Goal: Information Seeking & Learning: Learn about a topic

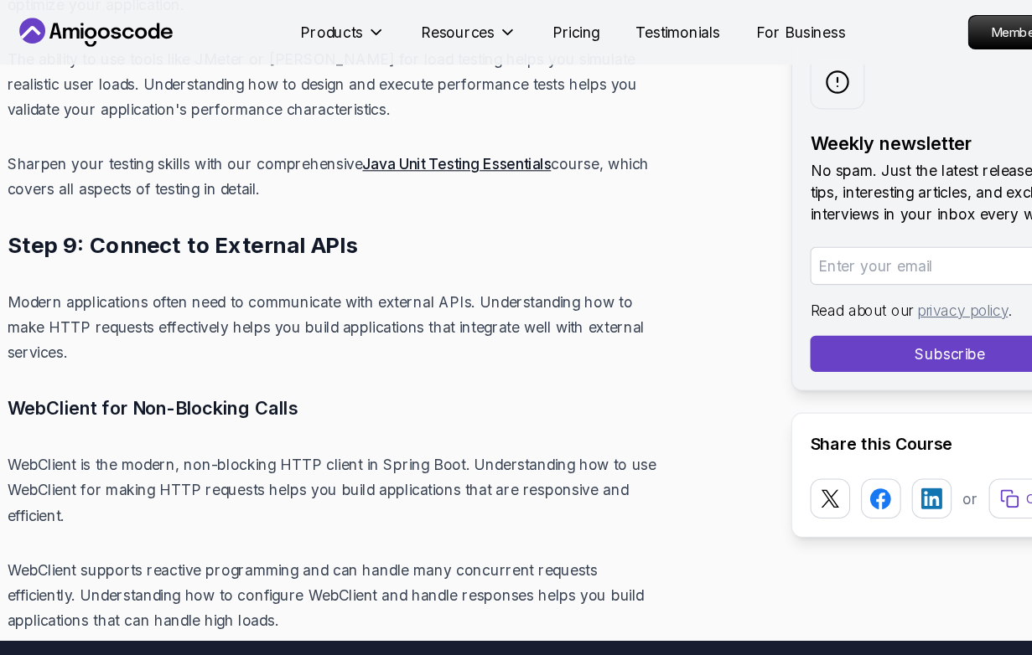
scroll to position [17508, 0]
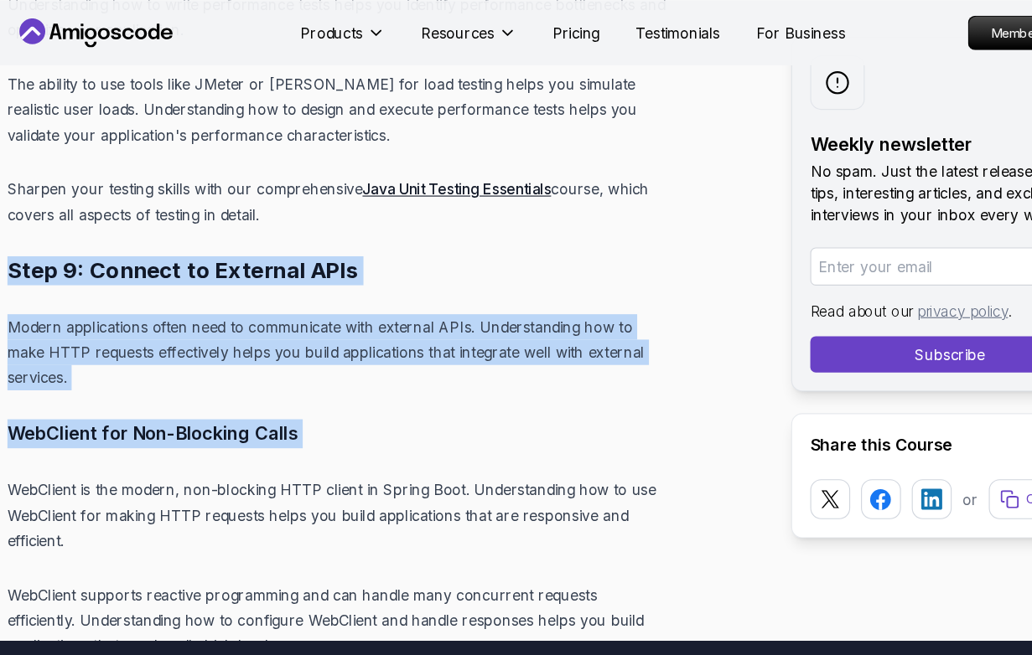
drag, startPoint x: 304, startPoint y: 328, endPoint x: 3, endPoint y: 162, distance: 344.3
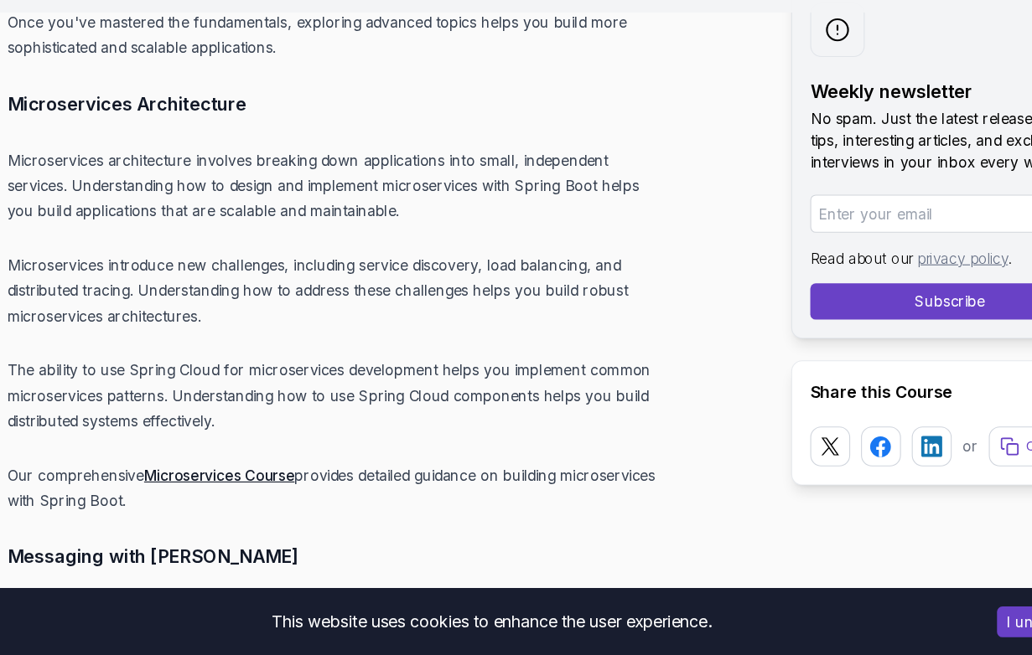
scroll to position [19135, 0]
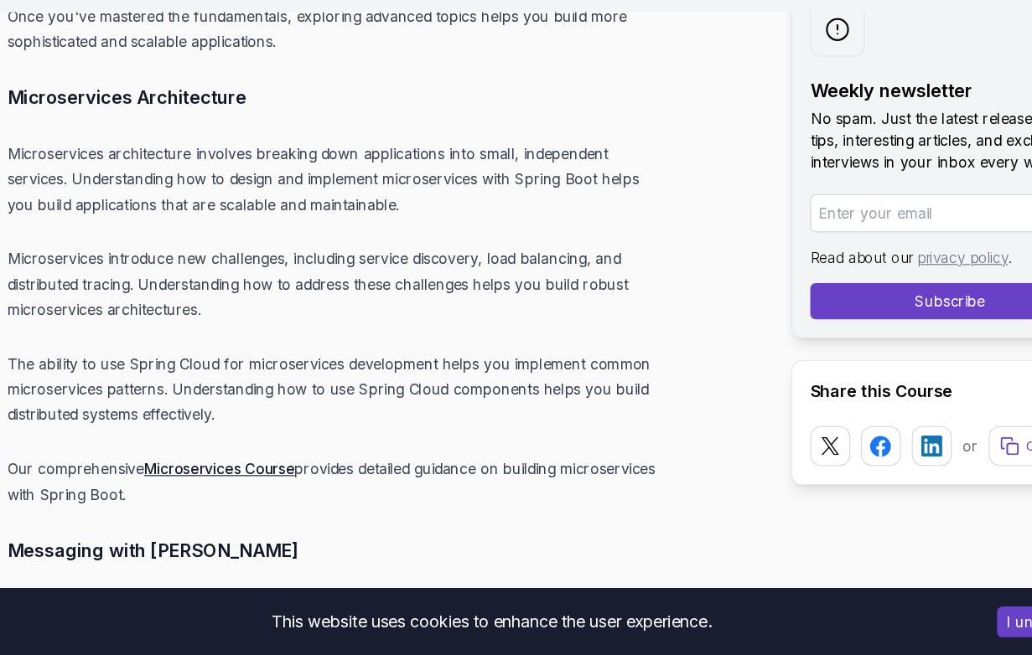
click at [270, 179] on p "Microservices architecture involves breaking down applications into small, inde…" at bounding box center [312, 214] width 611 height 70
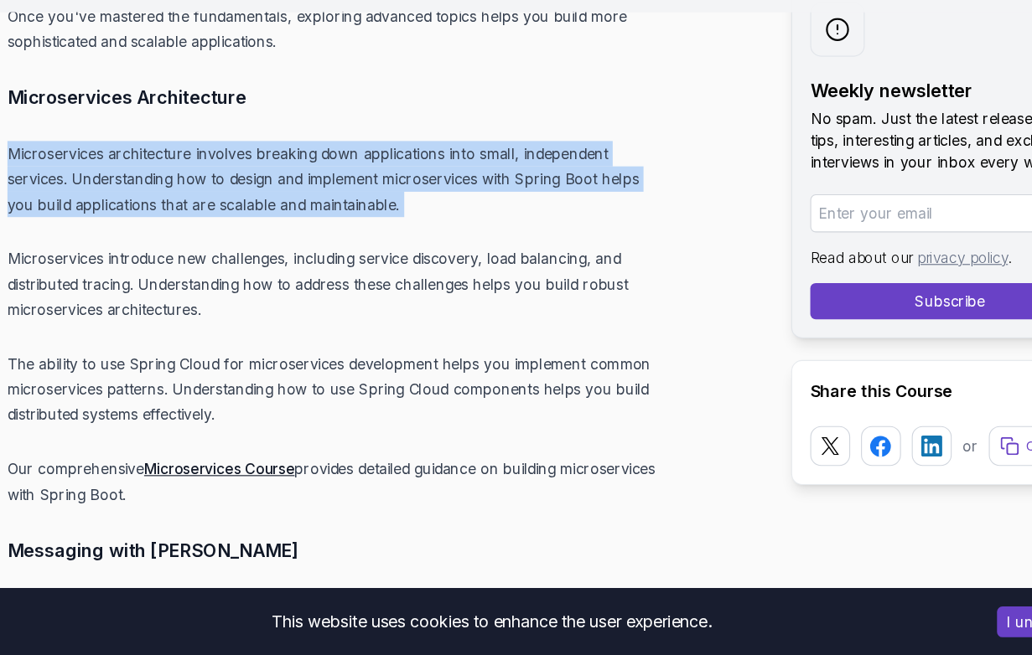
click at [270, 179] on p "Microservices architecture involves breaking down applications into small, inde…" at bounding box center [312, 214] width 611 height 70
click at [318, 179] on p "Microservices architecture involves breaking down applications into small, inde…" at bounding box center [312, 214] width 611 height 70
drag, startPoint x: 390, startPoint y: 152, endPoint x: 26, endPoint y: 88, distance: 369.2
click at [26, 179] on p "Microservices architecture involves breaking down applications into small, inde…" at bounding box center [312, 214] width 611 height 70
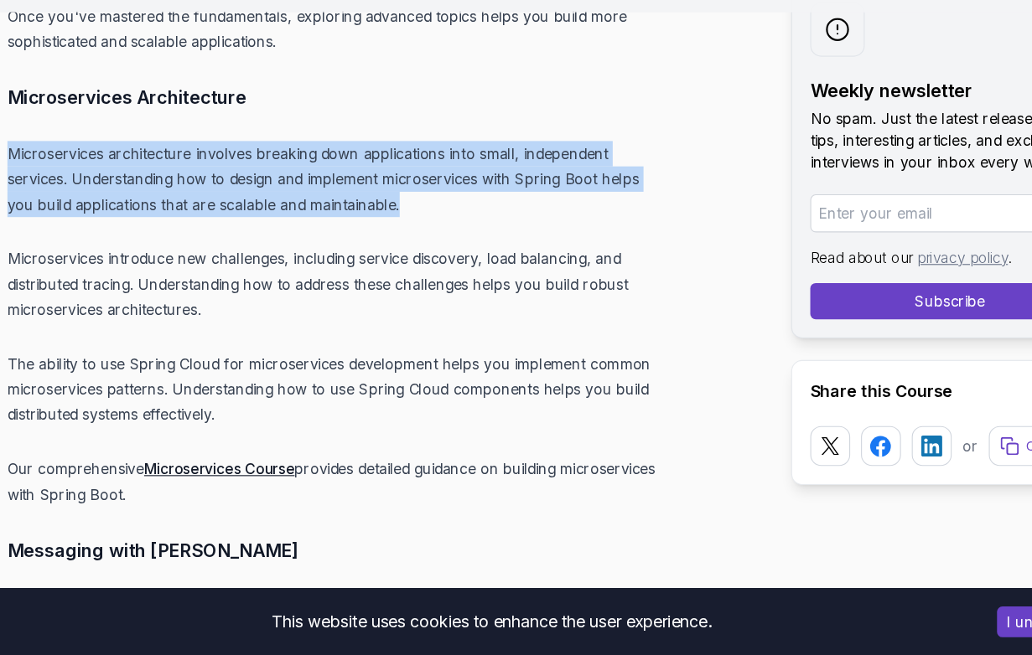
drag, startPoint x: 387, startPoint y: 147, endPoint x: -27, endPoint y: 89, distance: 418.1
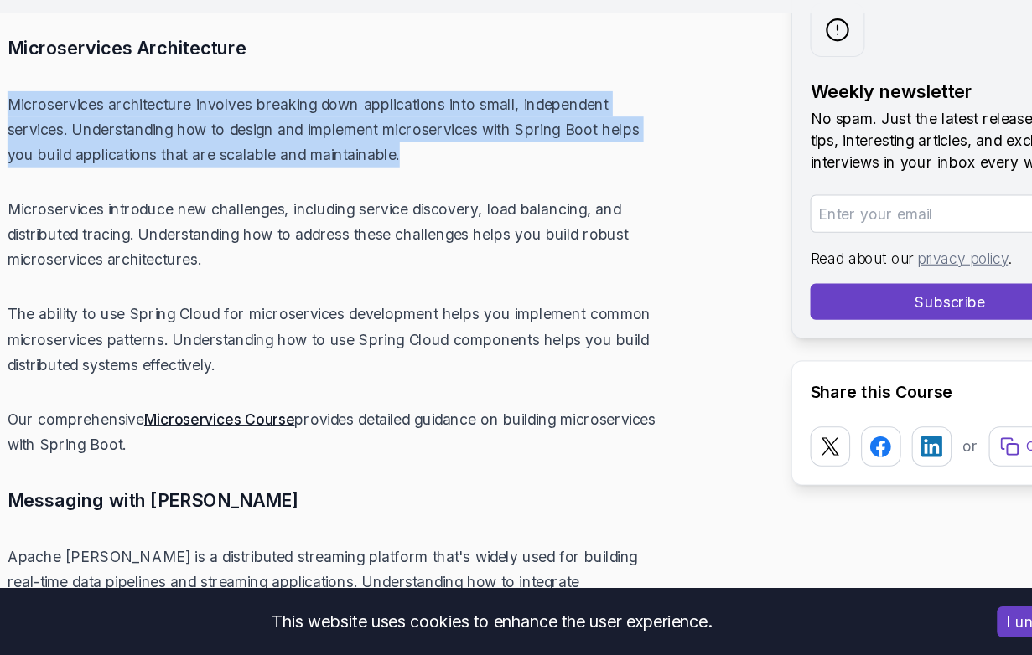
scroll to position [19180, 0]
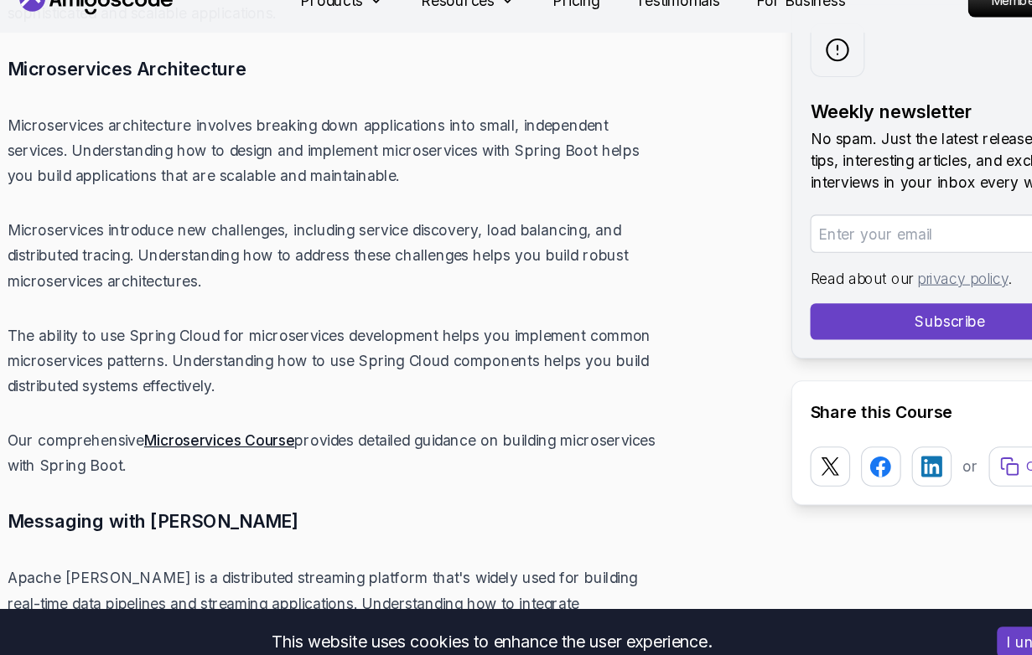
click at [219, 231] on p "Microservices introduce new challenges, including service discovery, load balan…" at bounding box center [312, 266] width 611 height 70
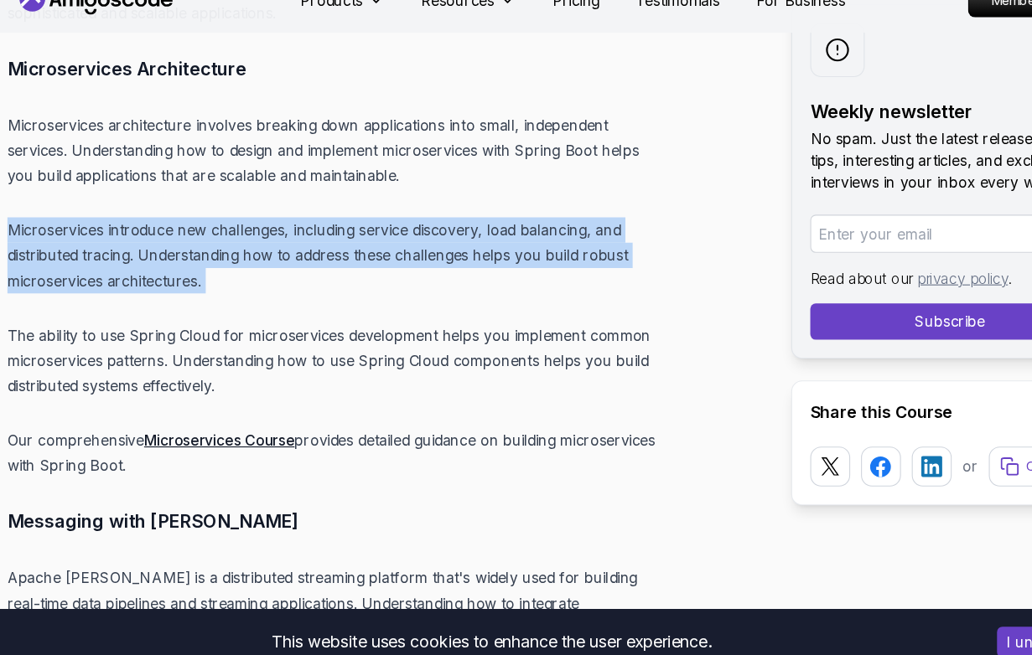
click at [219, 231] on p "Microservices introduce new challenges, including service discovery, load balan…" at bounding box center [312, 266] width 611 height 70
click at [156, 231] on p "Microservices introduce new challenges, including service discovery, load balan…" at bounding box center [312, 266] width 611 height 70
drag, startPoint x: 210, startPoint y: 210, endPoint x: 53, endPoint y: 155, distance: 167.0
click at [53, 231] on p "Microservices introduce new challenges, including service discovery, load balan…" at bounding box center [312, 266] width 611 height 70
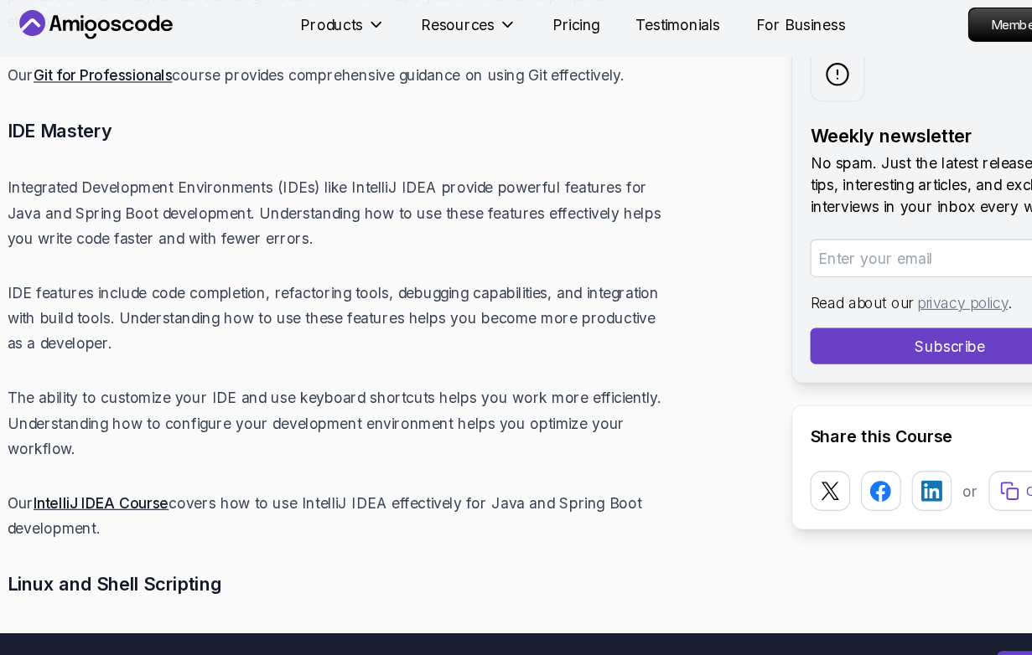
scroll to position [23102, 0]
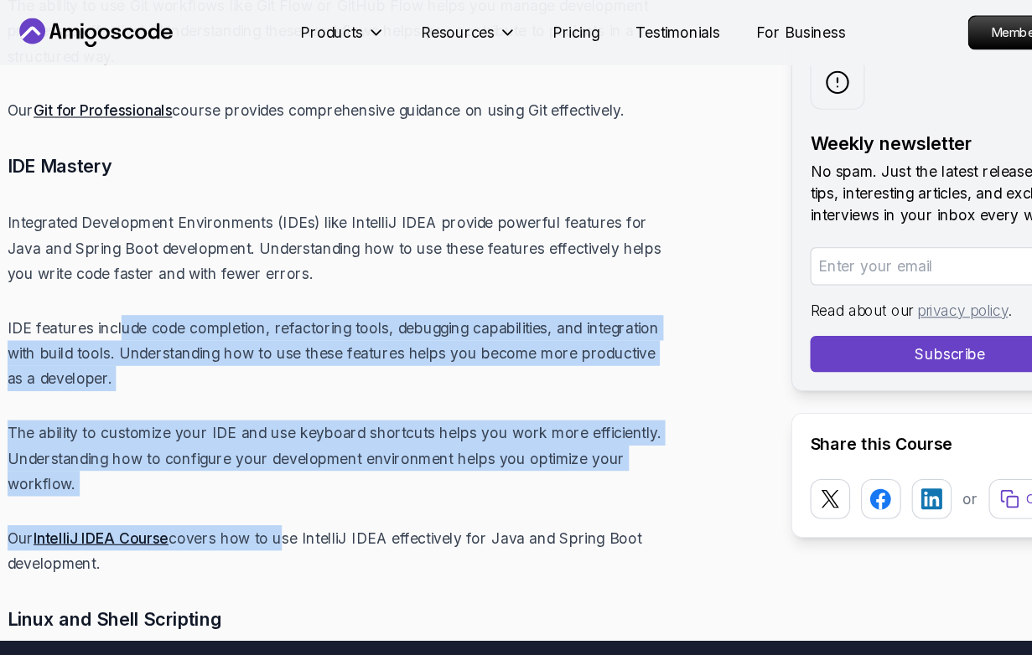
drag, startPoint x: 259, startPoint y: 363, endPoint x: 111, endPoint y: 163, distance: 248.1
click at [111, 292] on p "IDE features include code completion, refactoring tools, debugging capabilities…" at bounding box center [312, 327] width 611 height 70
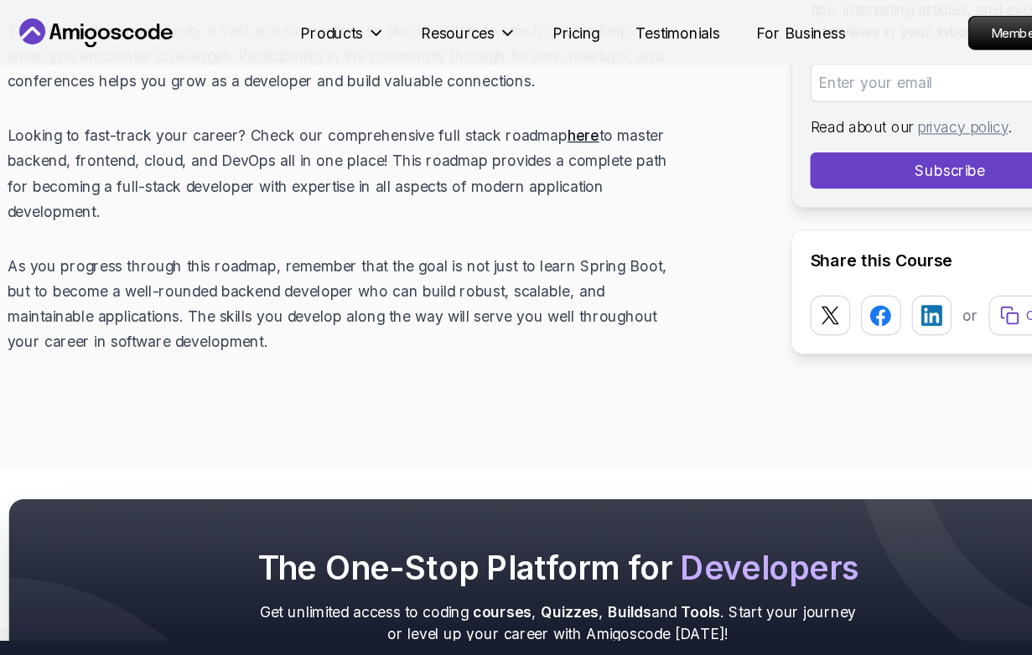
scroll to position [24368, 0]
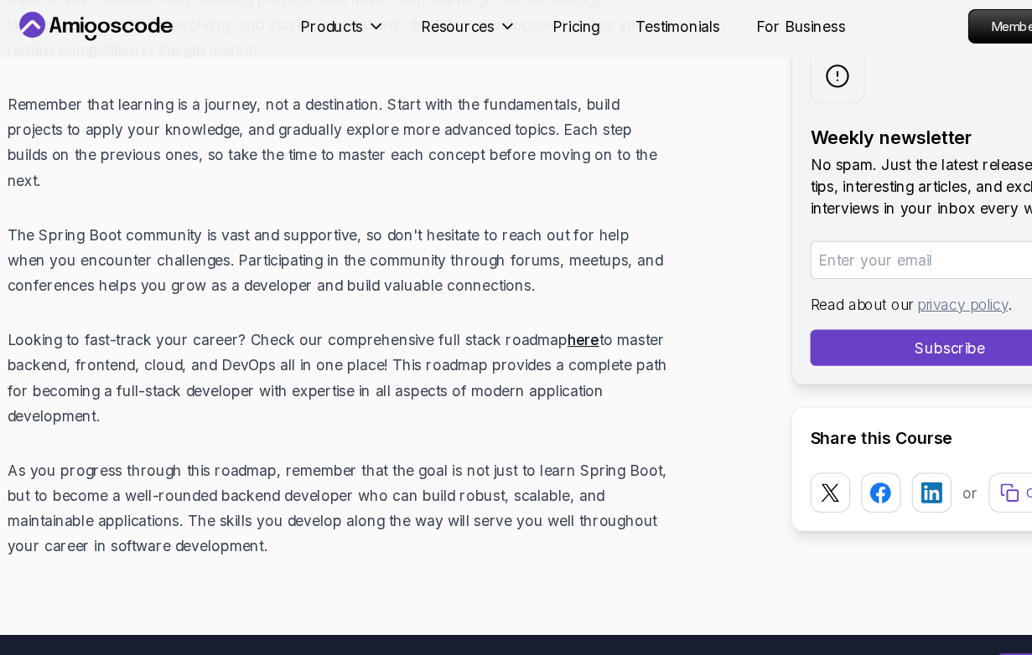
drag, startPoint x: 128, startPoint y: 242, endPoint x: 8, endPoint y: 75, distance: 206.5
click at [8, 211] on p "The Spring Boot community is vast and supportive, so don't hesitate to reach ou…" at bounding box center [312, 246] width 611 height 70
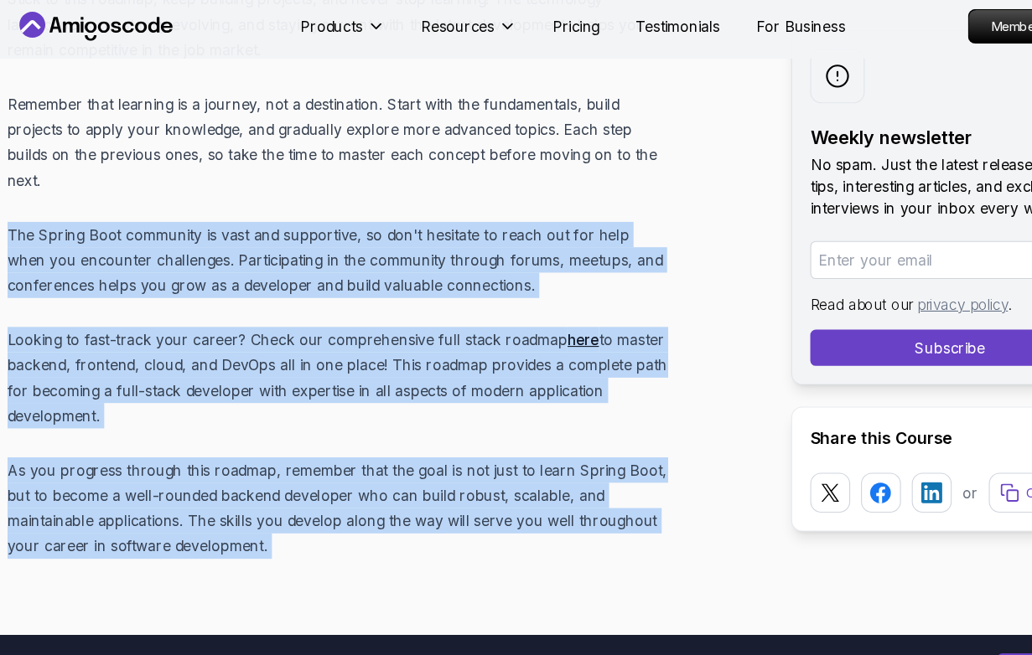
drag, startPoint x: 8, startPoint y: 75, endPoint x: 256, endPoint y: 360, distance: 379.0
click at [256, 429] on p "As you progress through this roadmap, remember that the goal is not just to lea…" at bounding box center [312, 476] width 611 height 94
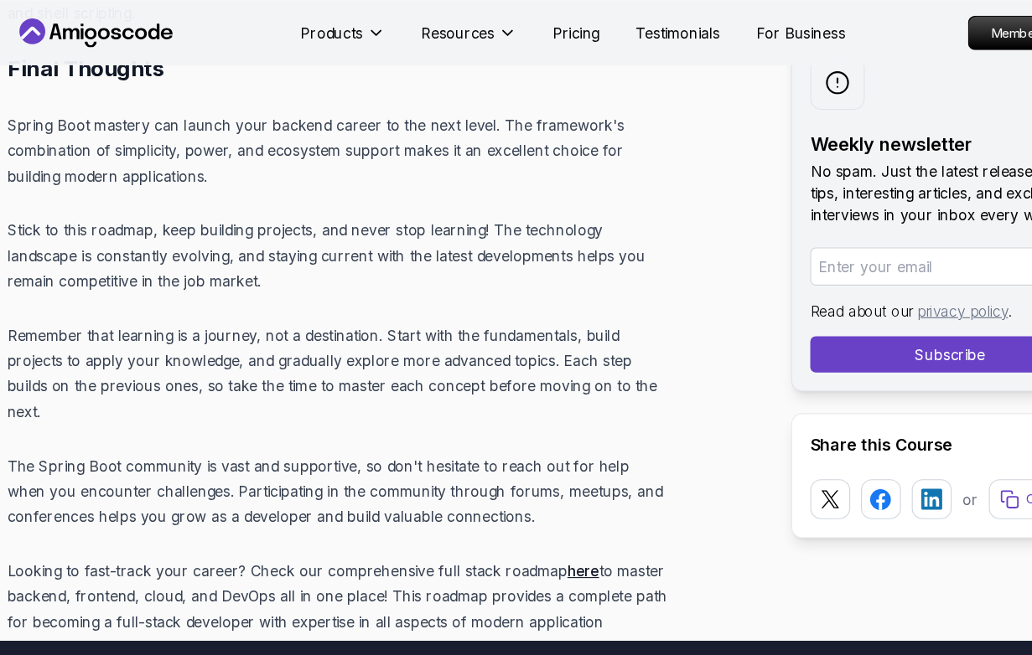
scroll to position [23850, 0]
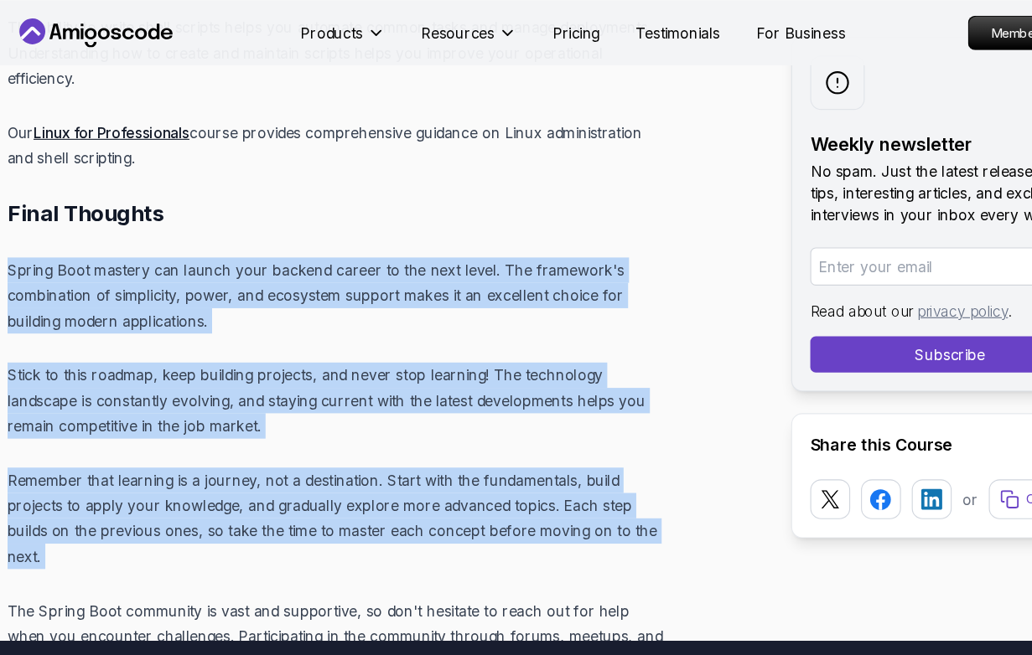
drag, startPoint x: 141, startPoint y: 385, endPoint x: 0, endPoint y: 99, distance: 319.3
click at [8, 238] on p "Spring Boot mastery can launch your backend career to the next level. The frame…" at bounding box center [312, 273] width 611 height 70
drag, startPoint x: 8, startPoint y: 104, endPoint x: 115, endPoint y: 377, distance: 293.5
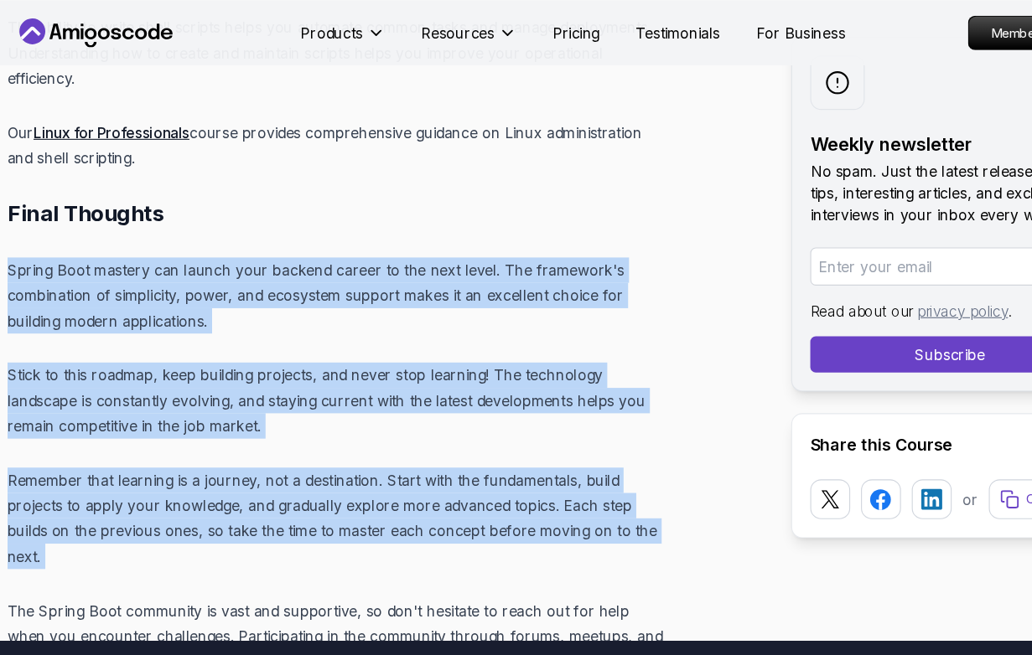
click at [115, 432] on p "Remember that learning is a journey, not a destination. Start with the fundamen…" at bounding box center [312, 479] width 611 height 94
drag, startPoint x: 115, startPoint y: 377, endPoint x: -22, endPoint y: 104, distance: 305.4
click at [96, 238] on p "Spring Boot mastery can launch your backend career to the next level. The frame…" at bounding box center [312, 273] width 611 height 70
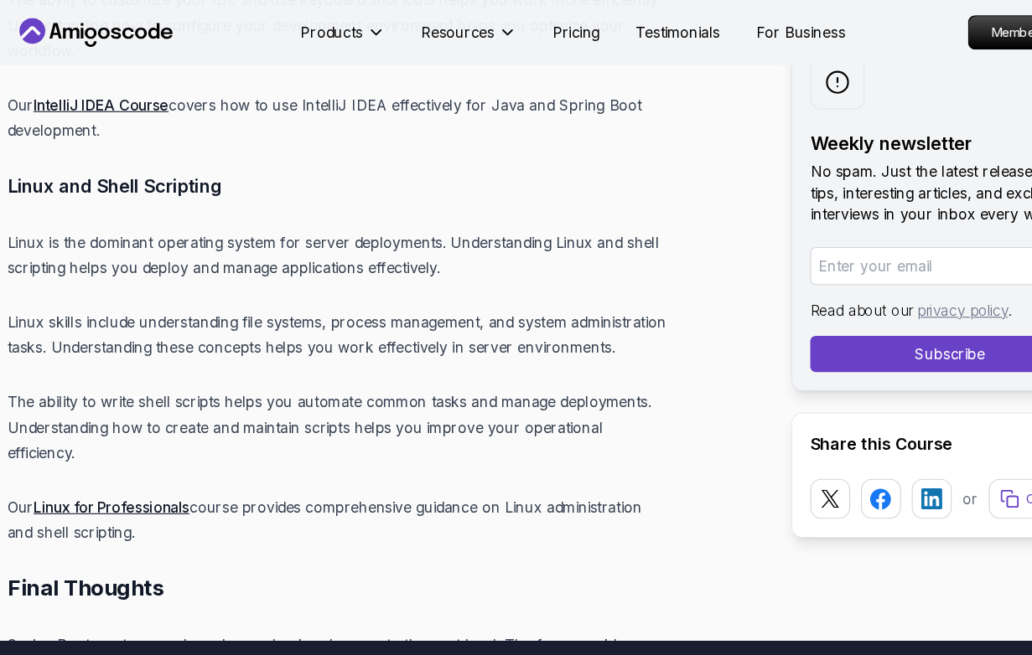
scroll to position [23478, 0]
